Goal: Information Seeking & Learning: Learn about a topic

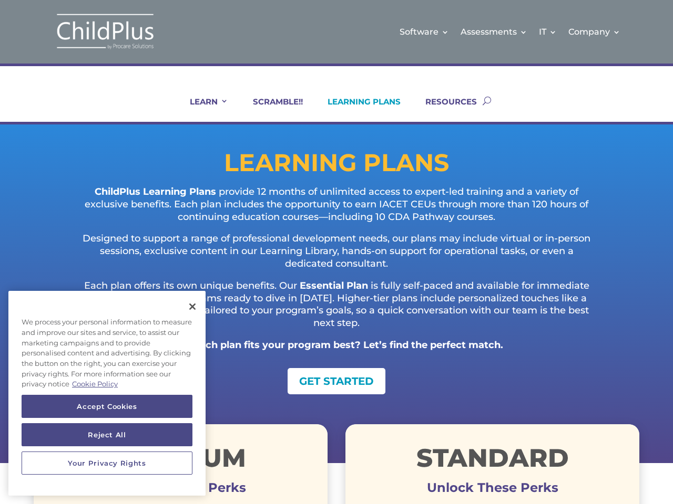
click at [336, 252] on p "Designed to support a range of professional development needs, our plans may in…" at bounding box center [336, 256] width 521 height 47
click at [548, 32] on link "IT" at bounding box center [548, 32] width 18 height 43
click at [594, 32] on link "Company" at bounding box center [594, 32] width 52 height 43
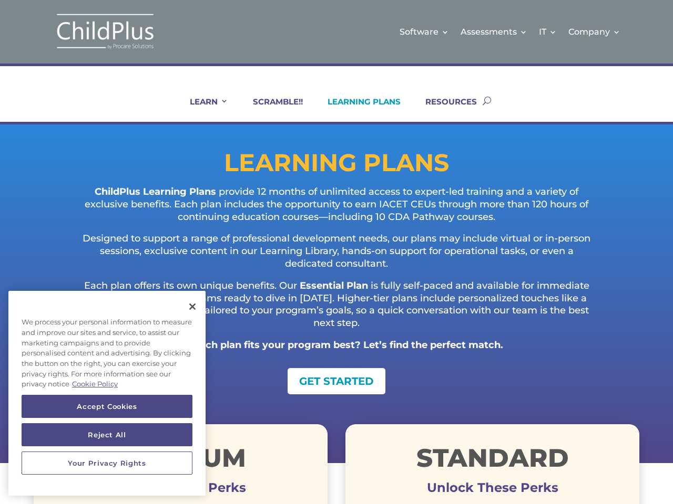
click at [202, 109] on link "LEARN" at bounding box center [202, 109] width 51 height 25
click at [107, 407] on button "Accept Cookies" at bounding box center [107, 406] width 171 height 23
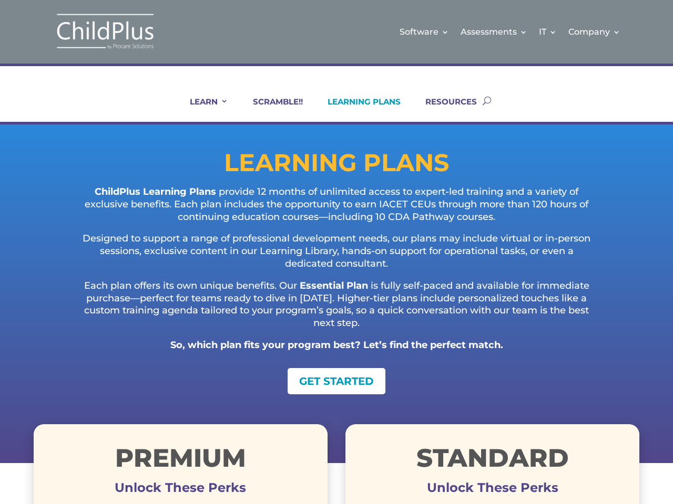
click at [107, 435] on button "Reject All" at bounding box center [107, 434] width 171 height 23
click at [107, 463] on h1 "Premium" at bounding box center [181, 461] width 294 height 30
click at [192, 307] on p "Each plan offers its own unique benefits. Our Essential Plan is fully self-pace…" at bounding box center [336, 309] width 521 height 59
